Goal: Check status

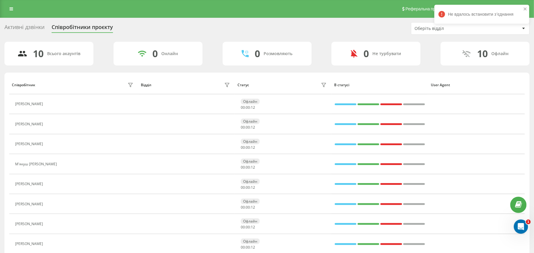
click at [362, 32] on div "Активні дзвінки Співробітники проєкту Оберіть відділ" at bounding box center [266, 28] width 525 height 12
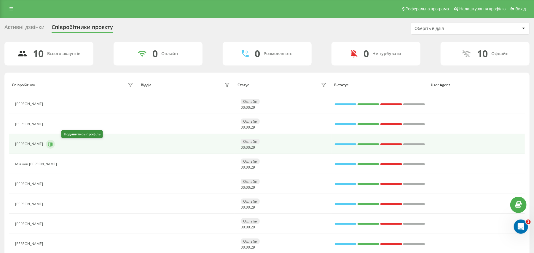
click at [55, 141] on button at bounding box center [50, 144] width 9 height 9
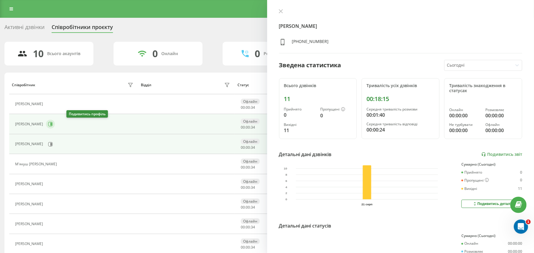
click at [55, 121] on button at bounding box center [50, 124] width 9 height 9
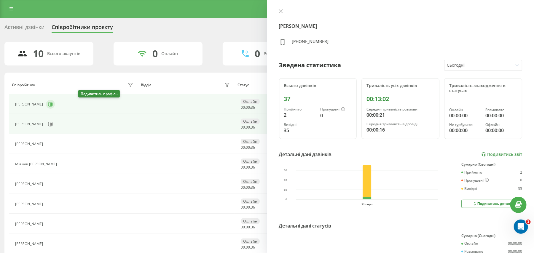
click at [53, 106] on icon at bounding box center [50, 104] width 4 height 4
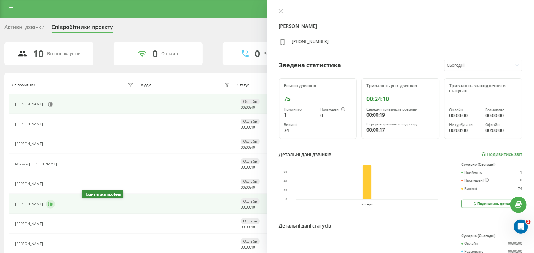
click at [53, 205] on icon at bounding box center [50, 204] width 5 height 5
